Goal: Task Accomplishment & Management: Use online tool/utility

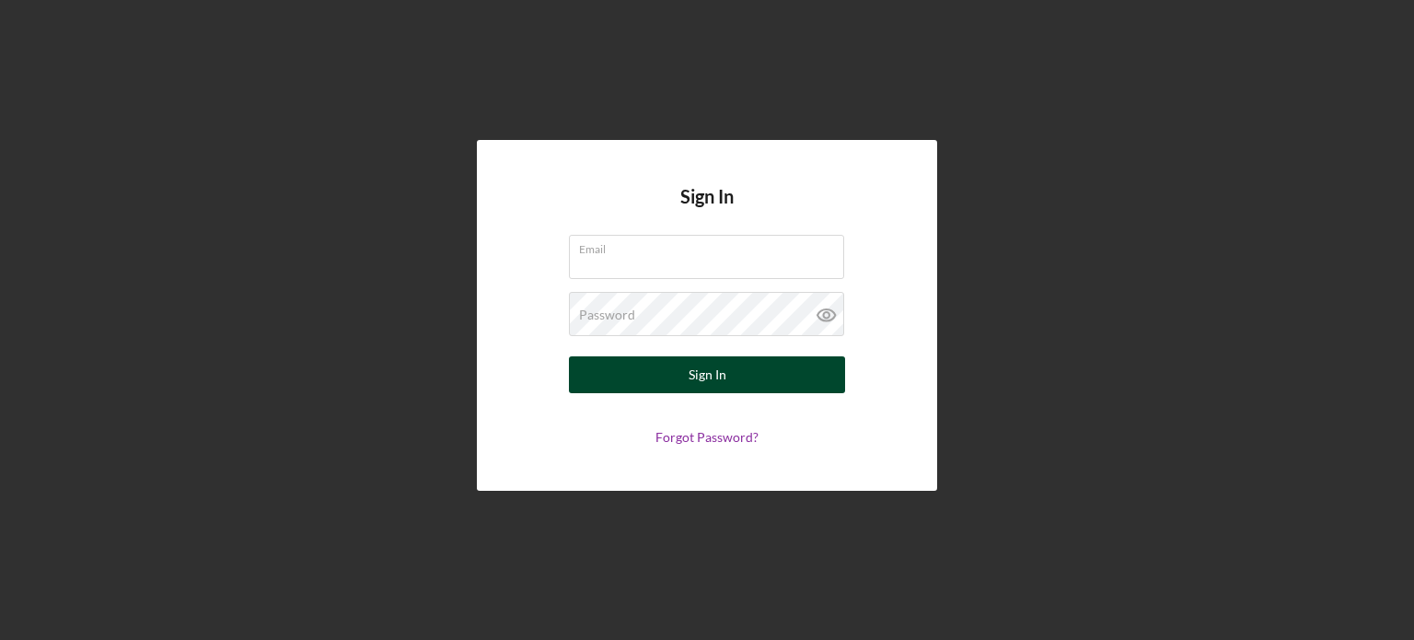
type input "[EMAIL_ADDRESS][DOMAIN_NAME]"
click at [817, 385] on button "Sign In" at bounding box center [707, 374] width 276 height 37
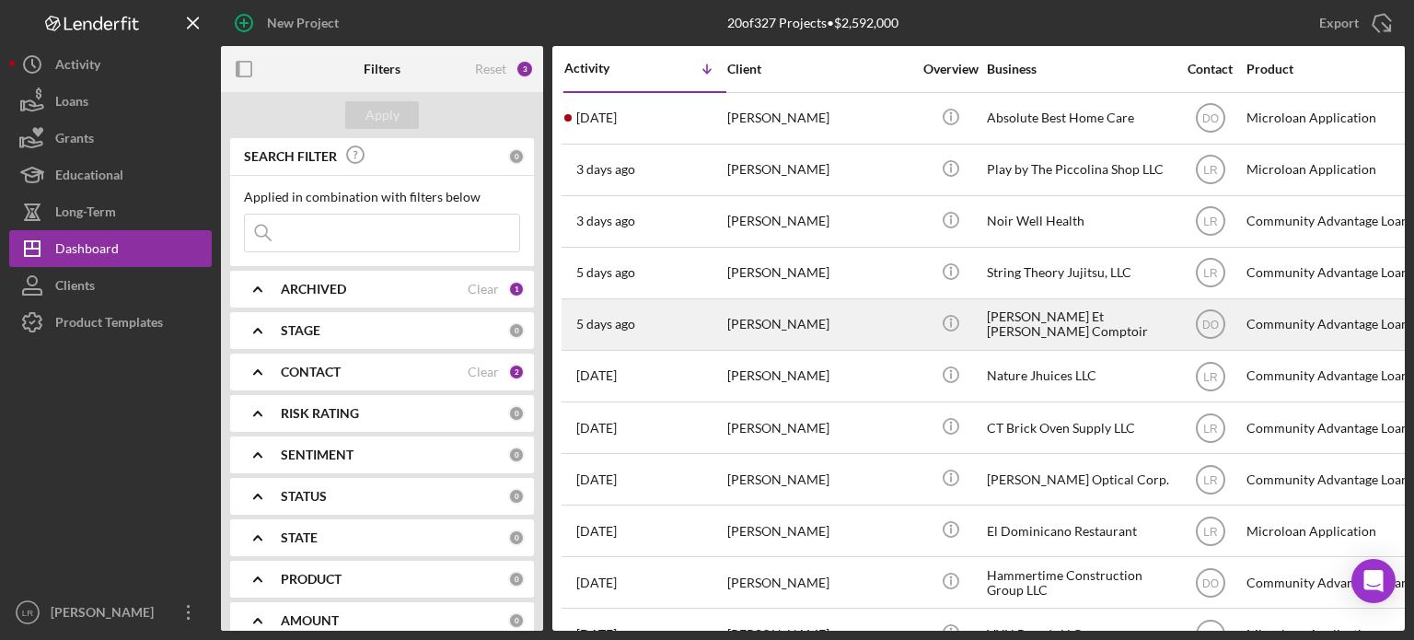
click at [800, 331] on div "[PERSON_NAME]" at bounding box center [819, 324] width 184 height 49
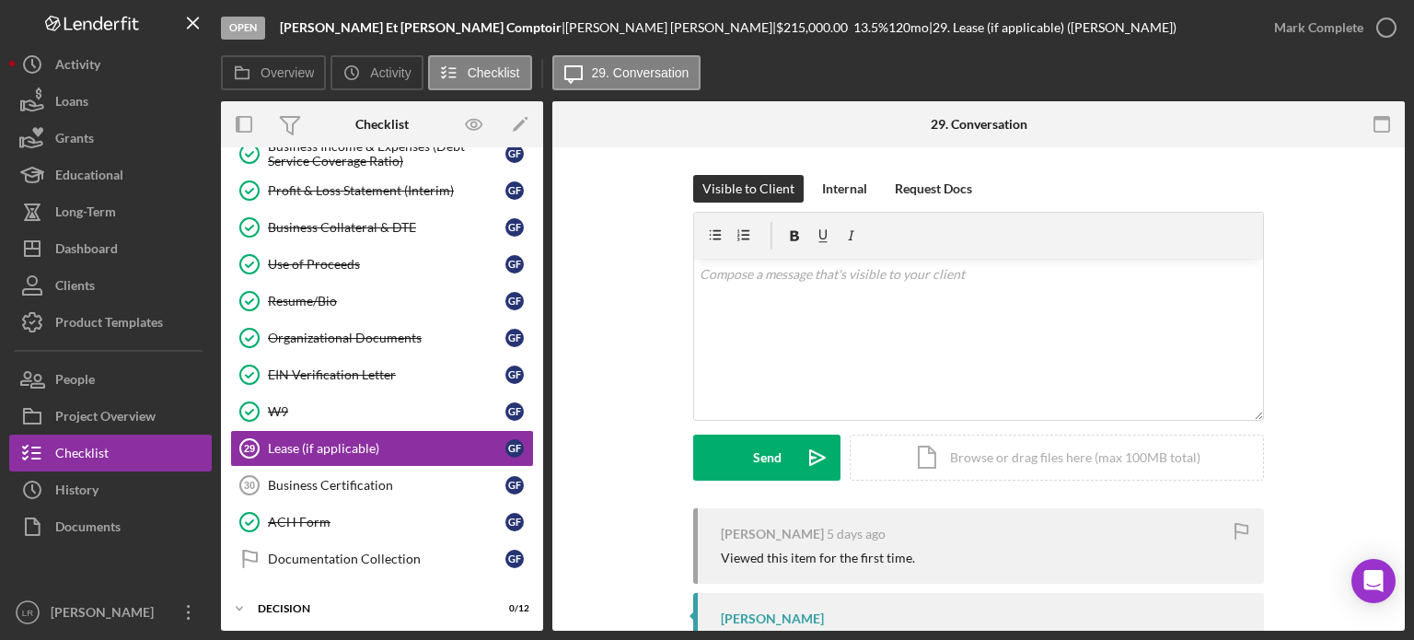
scroll to position [490, 0]
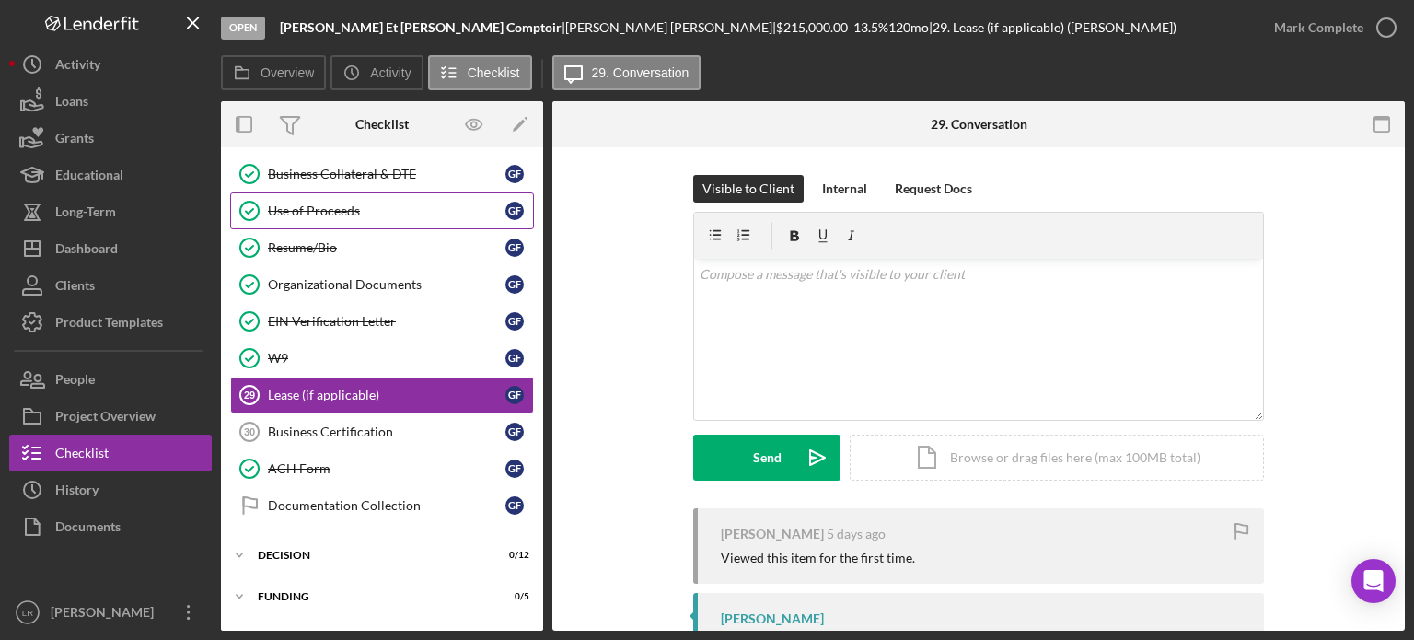
click at [328, 203] on div "Use of Proceeds" at bounding box center [387, 210] width 238 height 15
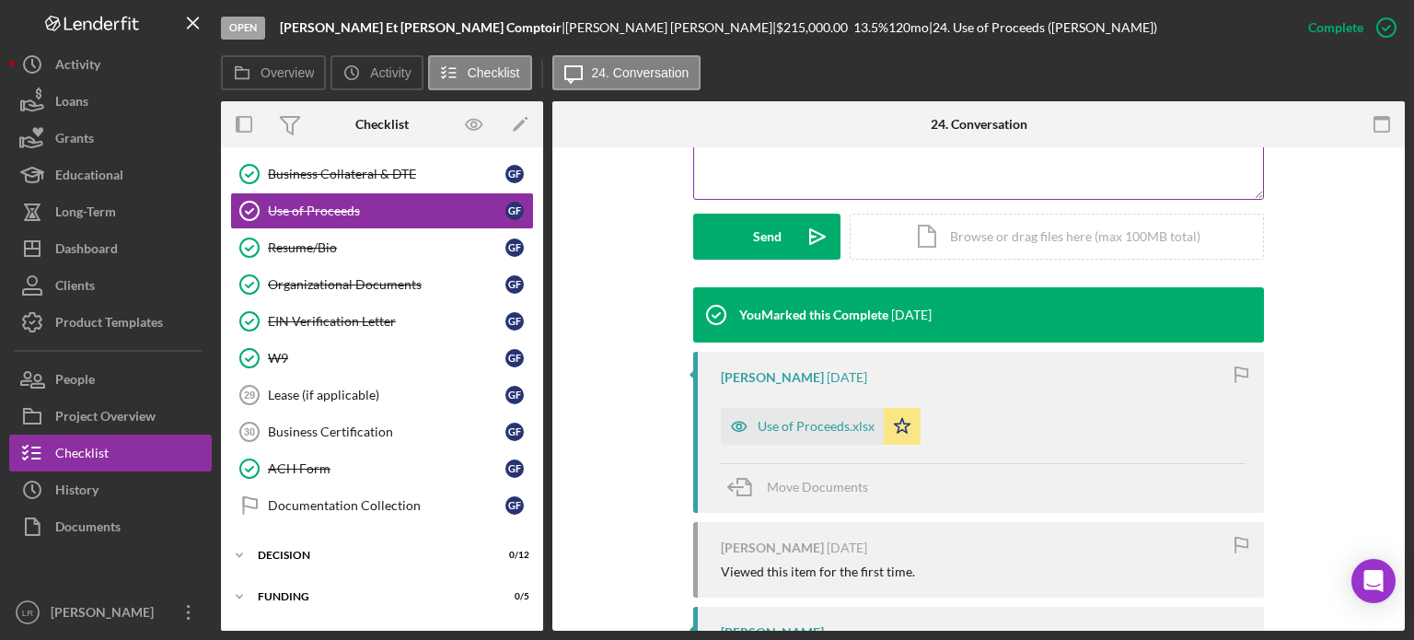
scroll to position [552, 0]
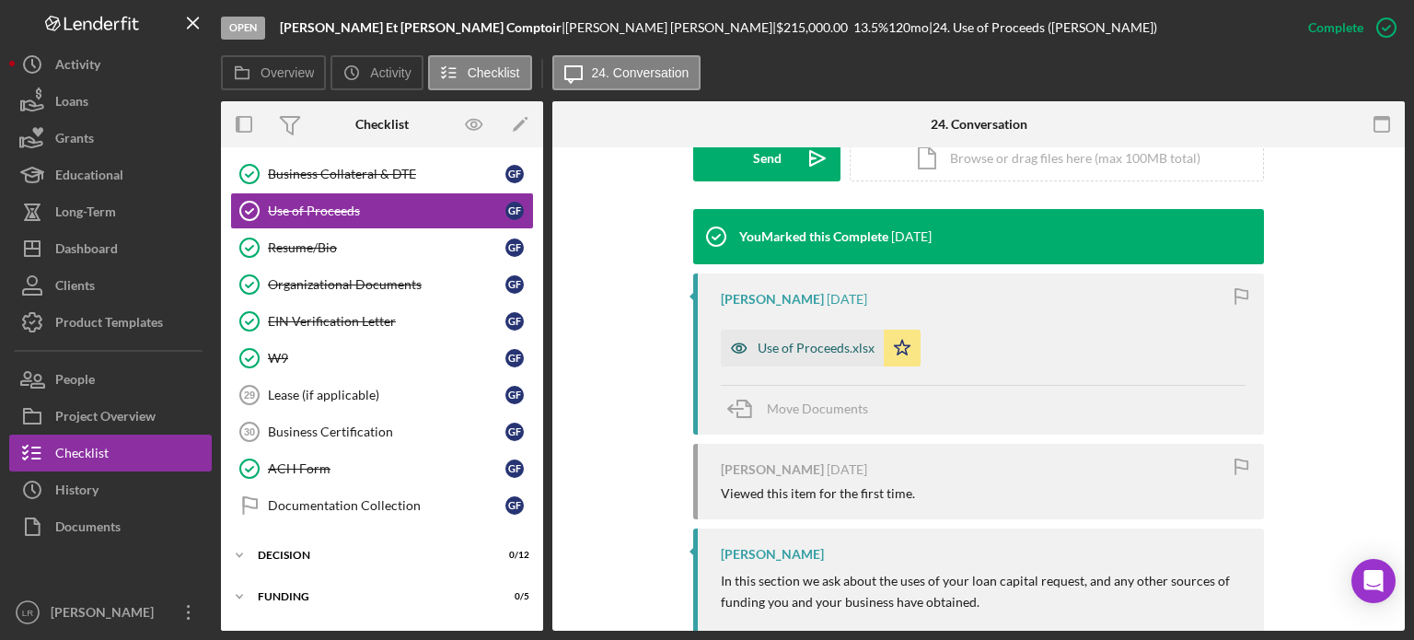
click at [786, 341] on div "Use of Proceeds.xlsx" at bounding box center [816, 348] width 117 height 15
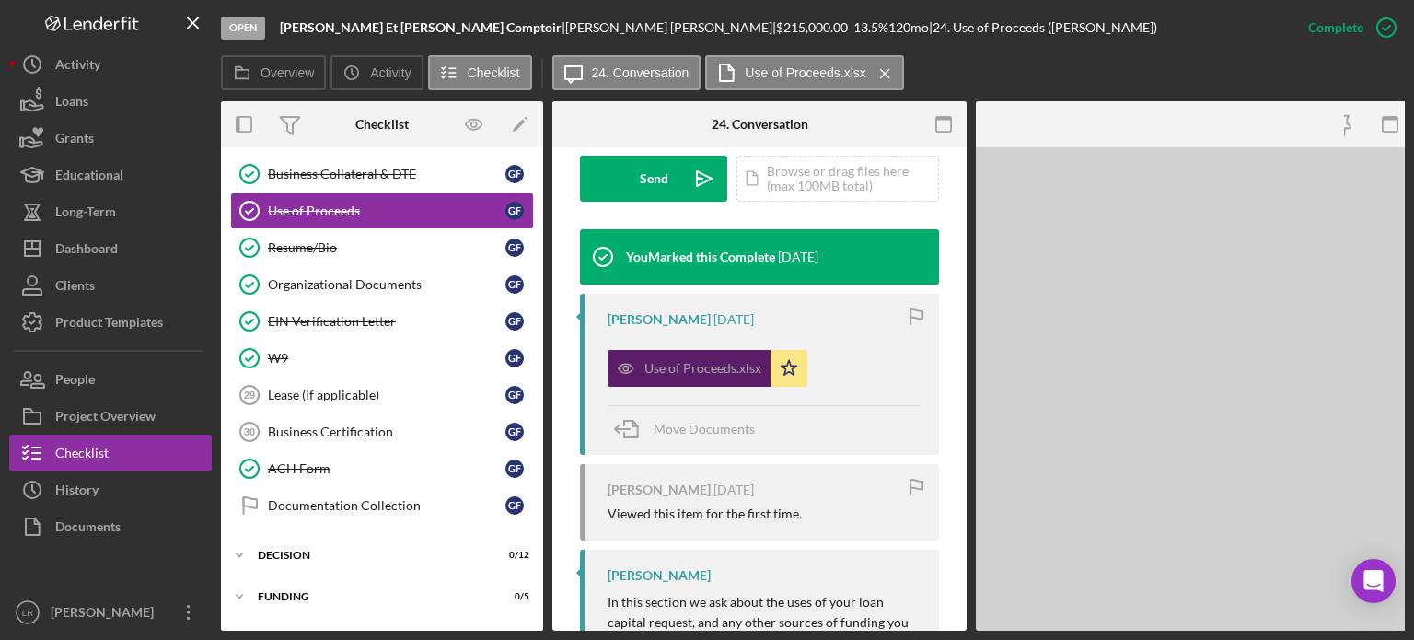
scroll to position [573, 0]
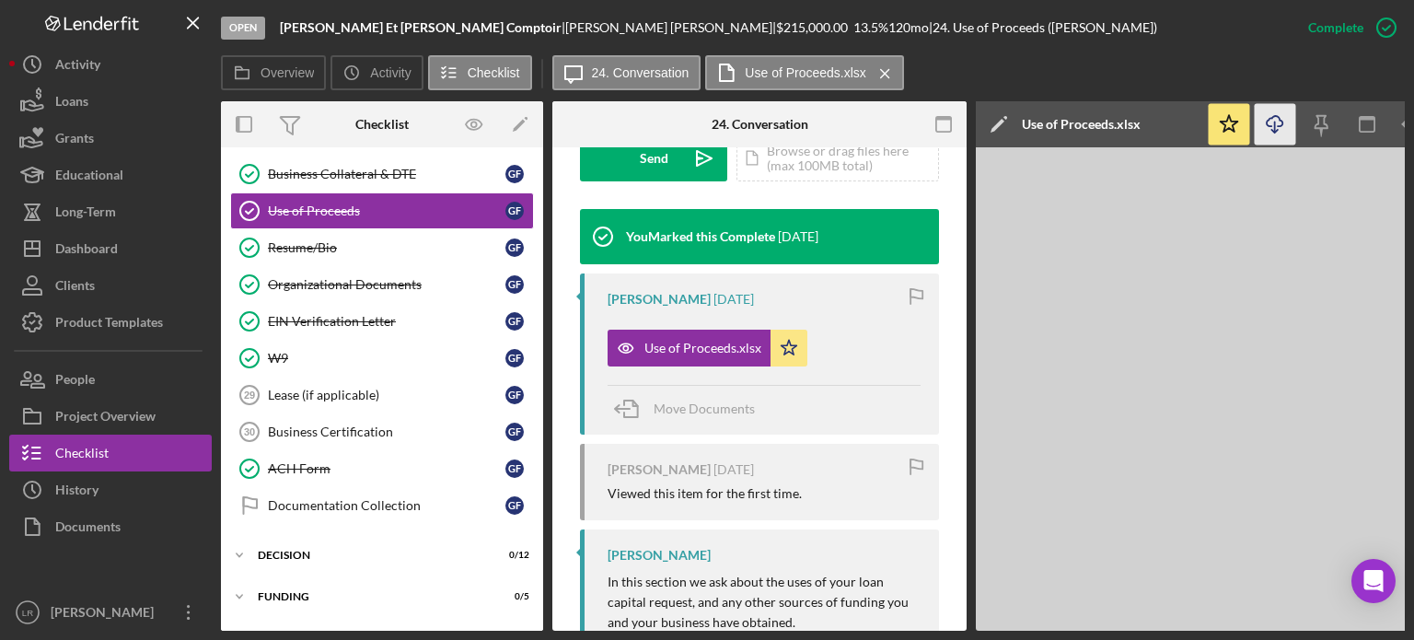
click at [1270, 128] on icon "Icon/Download" at bounding box center [1275, 124] width 41 height 41
